Goal: Use online tool/utility: Utilize a website feature to perform a specific function

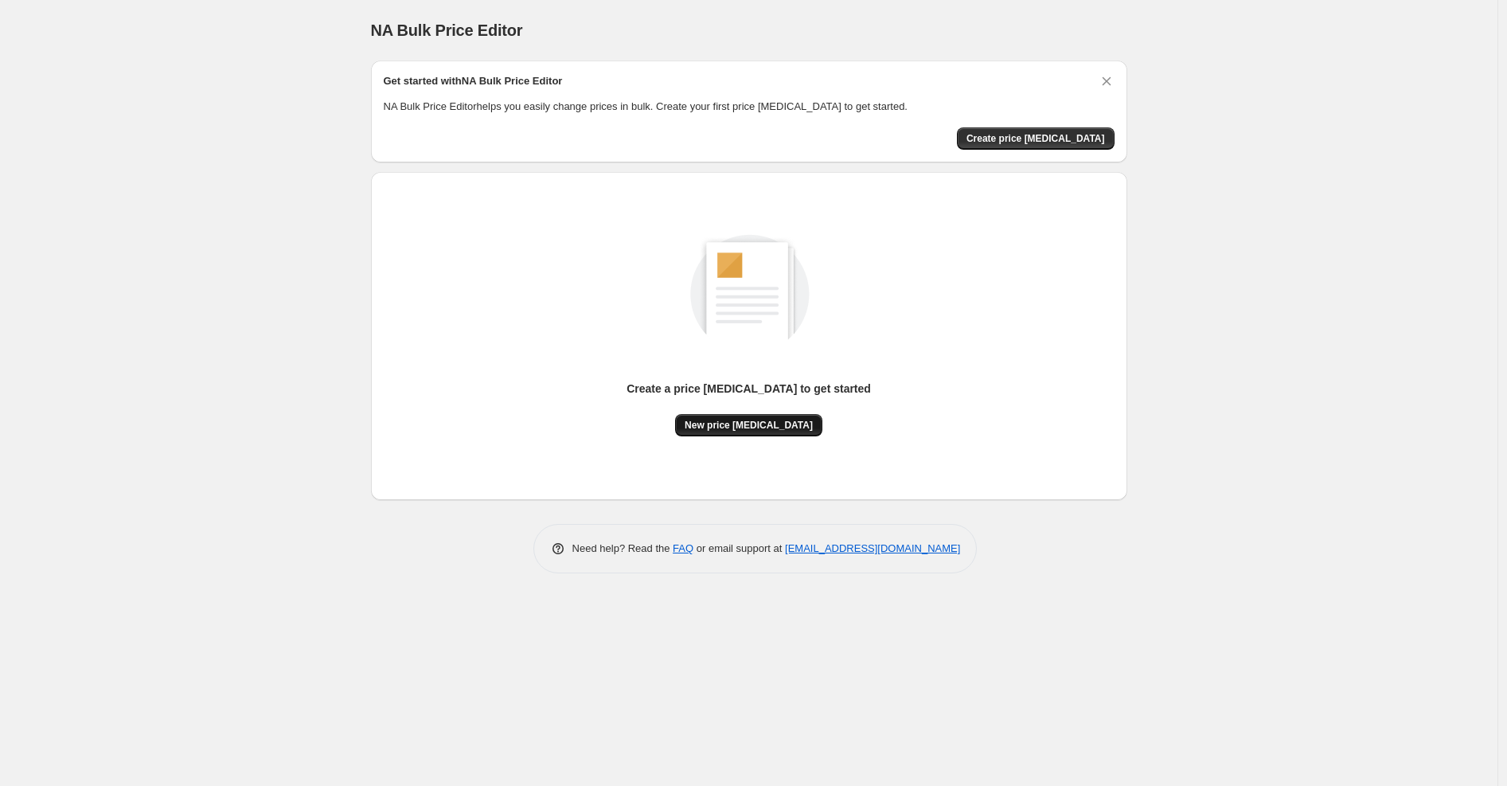
click at [763, 429] on span "New price [MEDICAL_DATA]" at bounding box center [749, 425] width 128 height 13
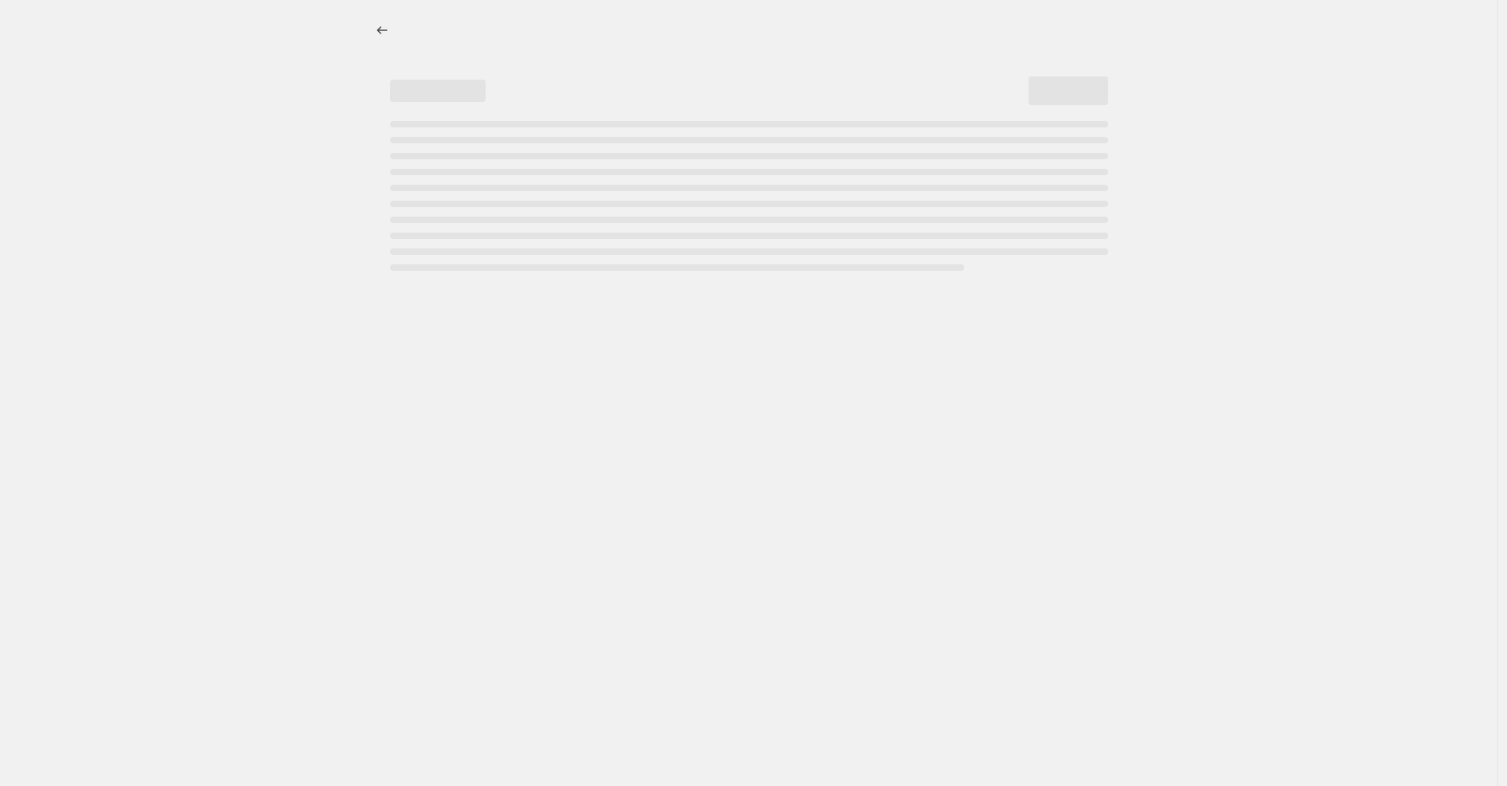
select select "percentage"
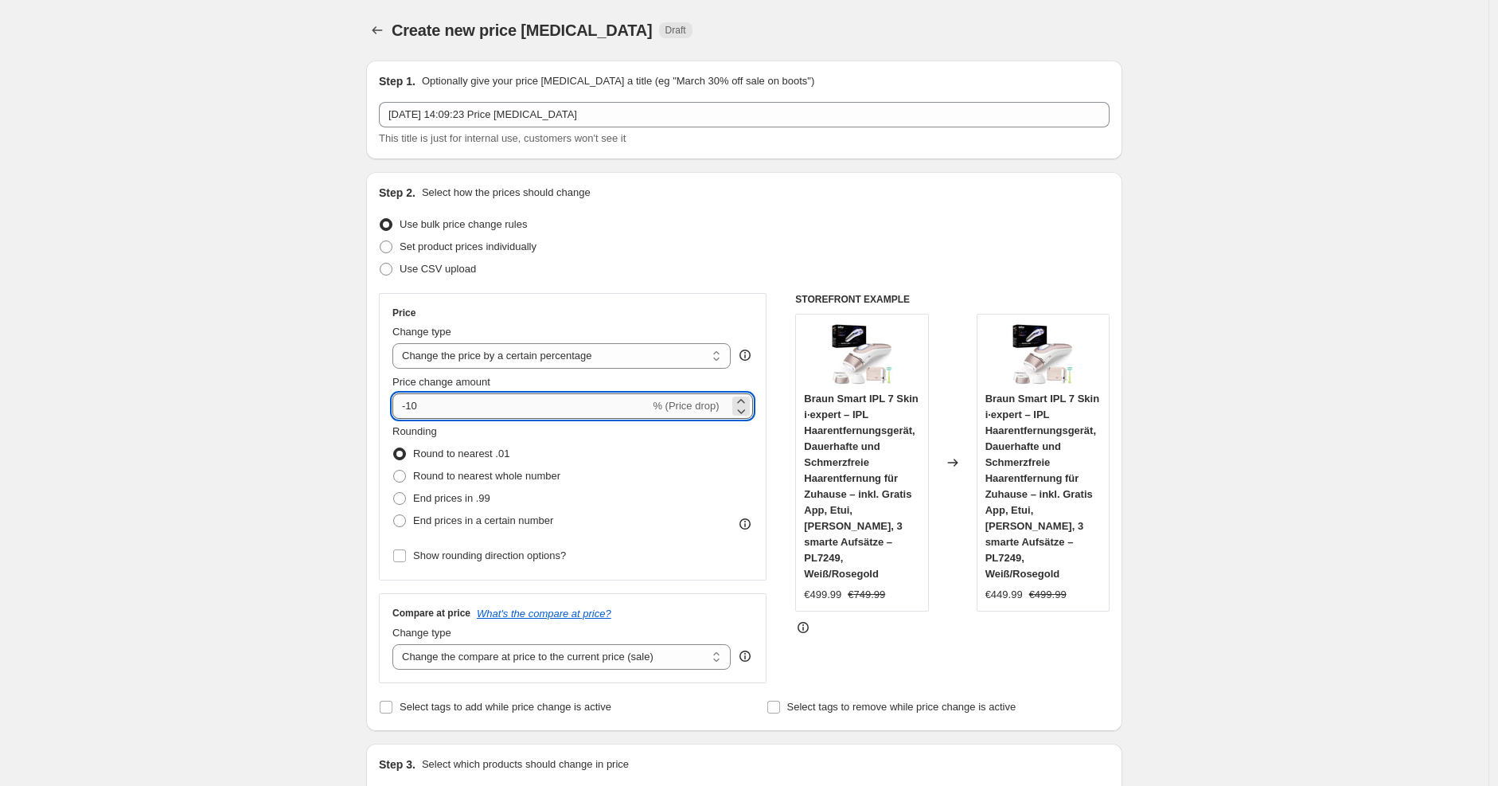
click at [524, 400] on input "-10" at bounding box center [520, 405] width 257 height 25
type input "-1"
type input "-25"
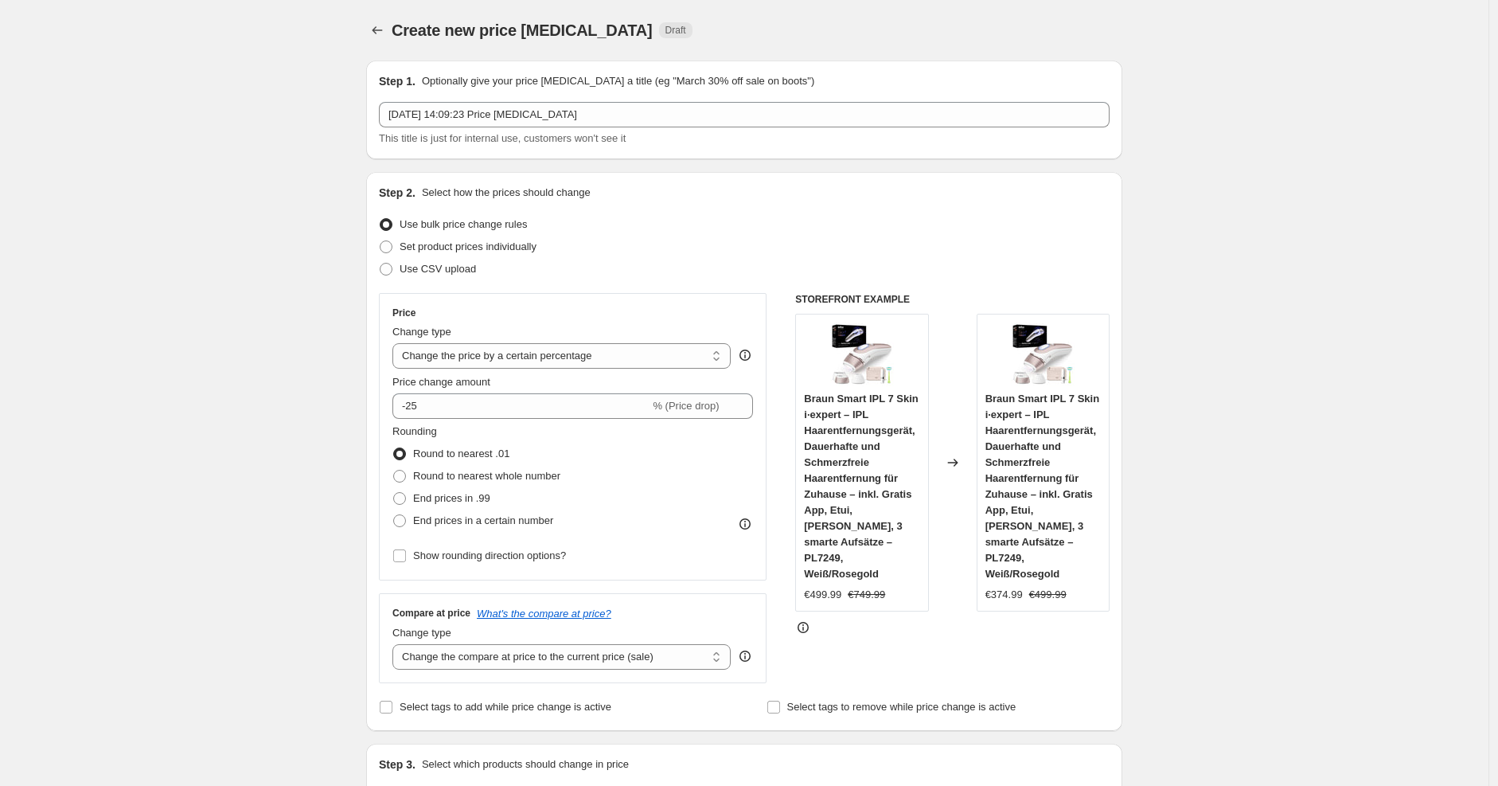
click at [719, 314] on div "Price" at bounding box center [572, 312] width 361 height 13
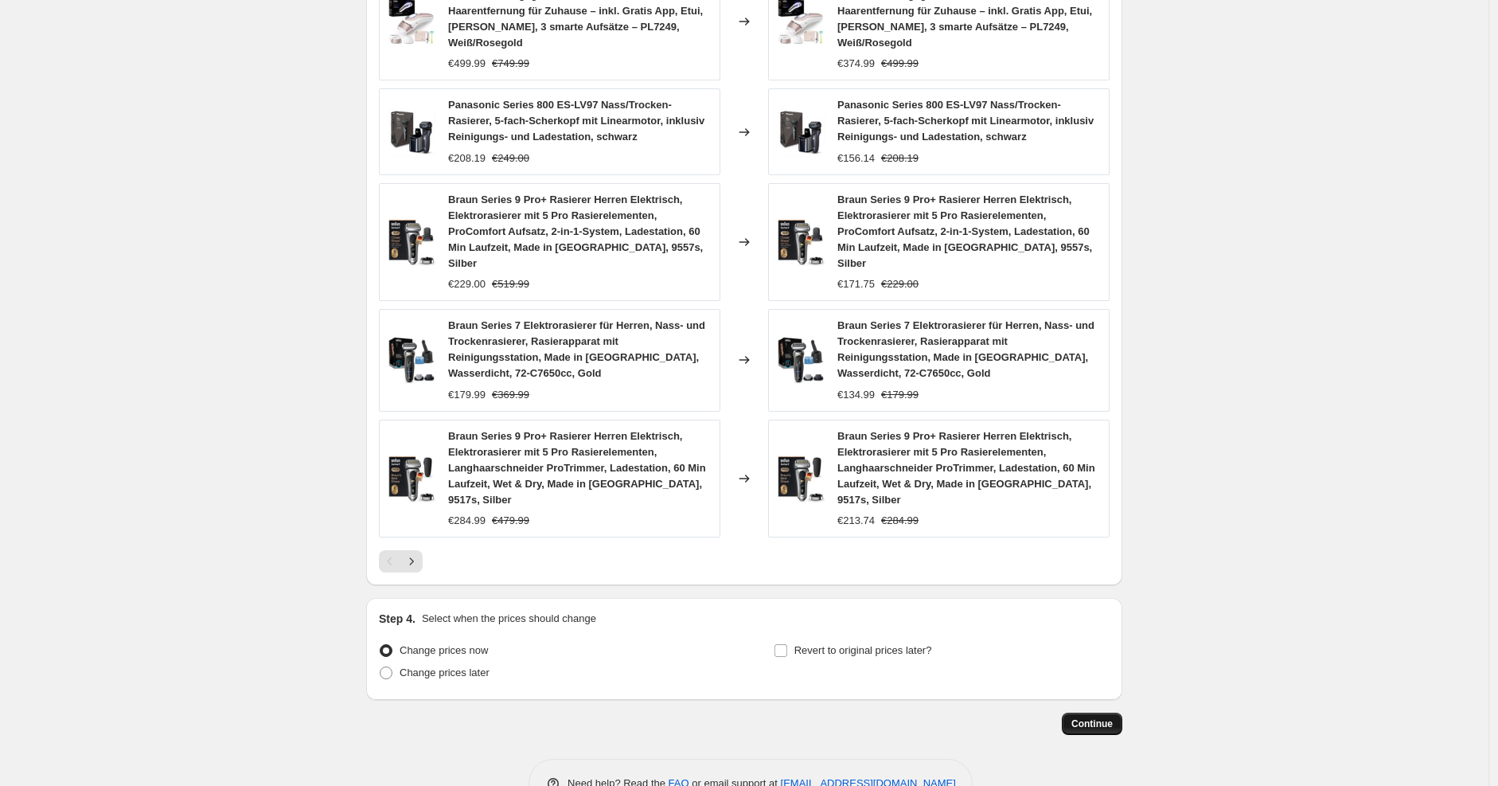
click at [1083, 712] on button "Continue" at bounding box center [1092, 723] width 60 height 22
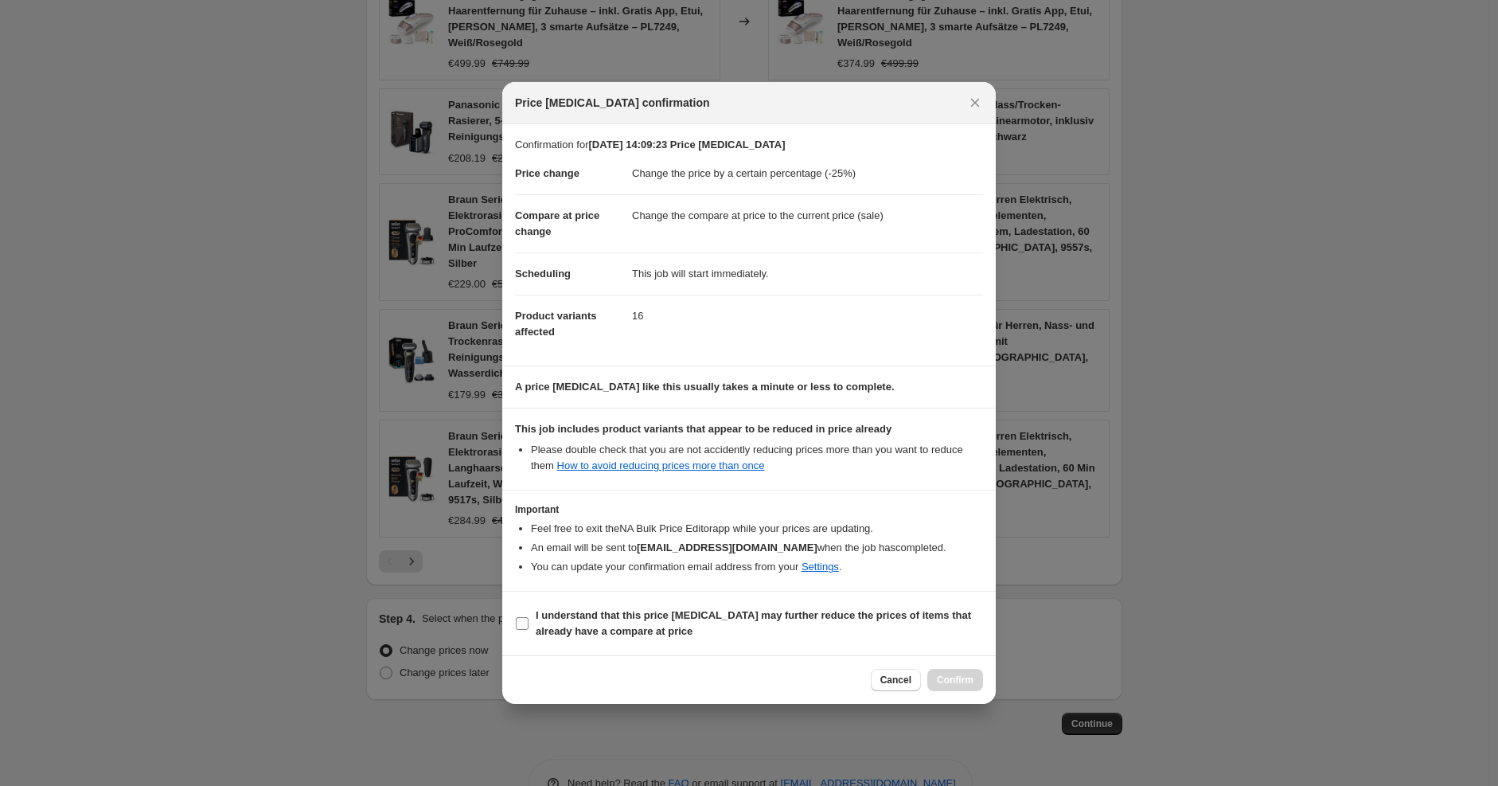
click at [718, 630] on span "I understand that this price [MEDICAL_DATA] may further reduce the prices of it…" at bounding box center [759, 623] width 447 height 32
click at [529, 630] on input "I understand that this price [MEDICAL_DATA] may further reduce the prices of it…" at bounding box center [522, 623] width 13 height 13
checkbox input "true"
click at [945, 684] on span "Confirm" at bounding box center [955, 679] width 37 height 13
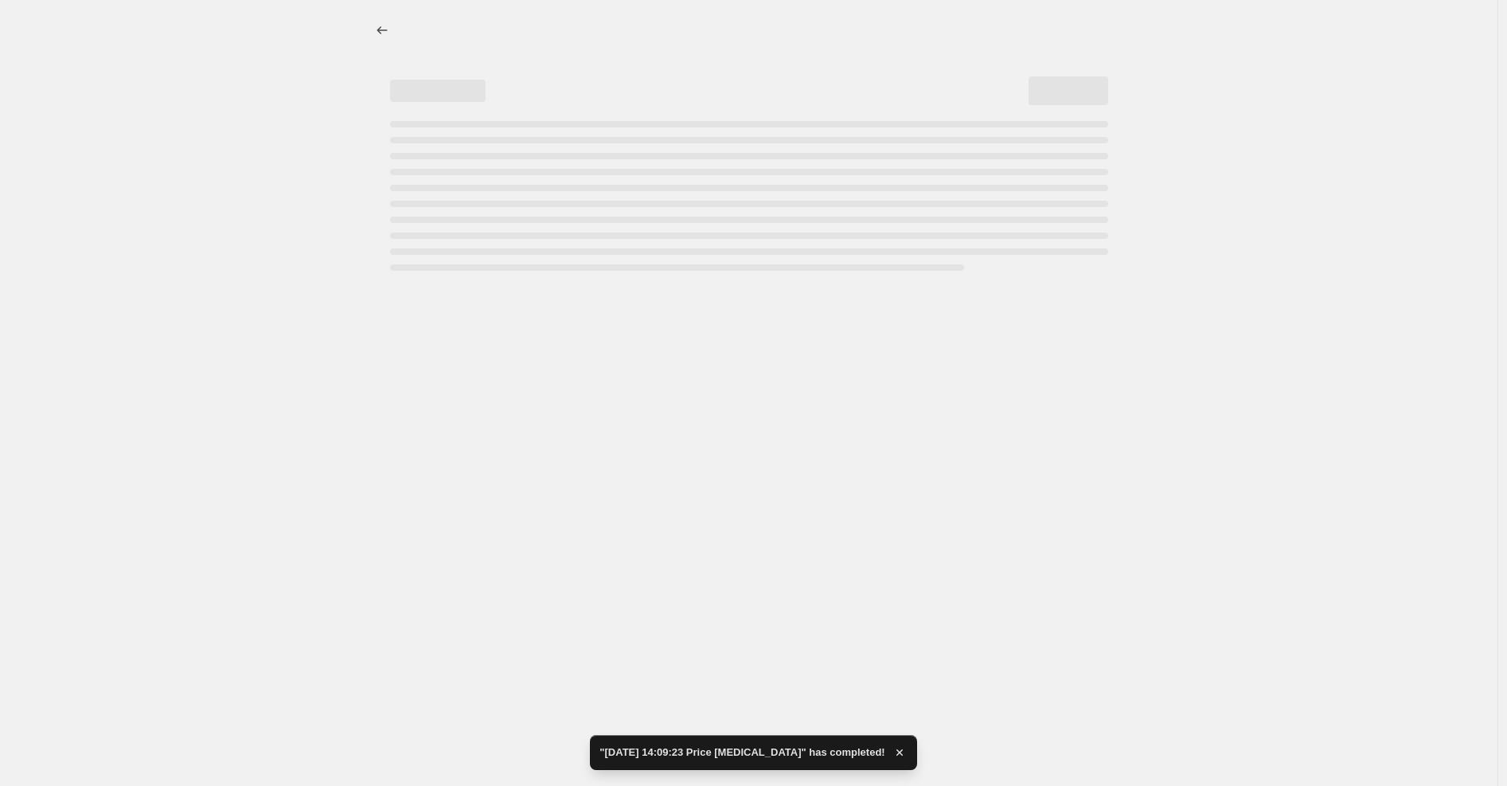
select select "percentage"
